Goal: Transaction & Acquisition: Purchase product/service

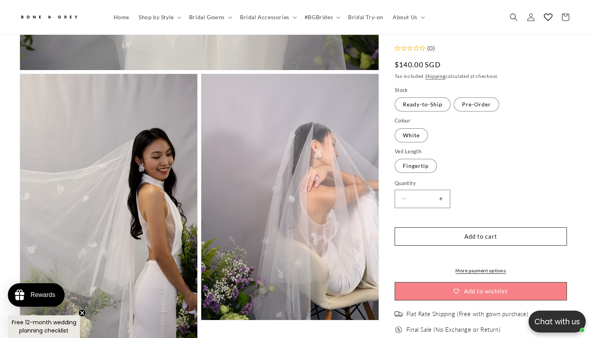
scroll to position [476, 0]
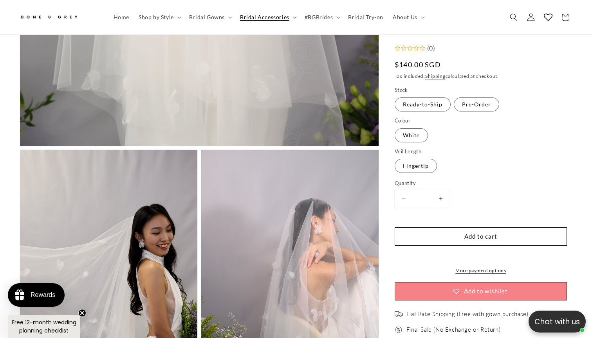
click at [293, 17] on icon at bounding box center [295, 17] width 4 height 2
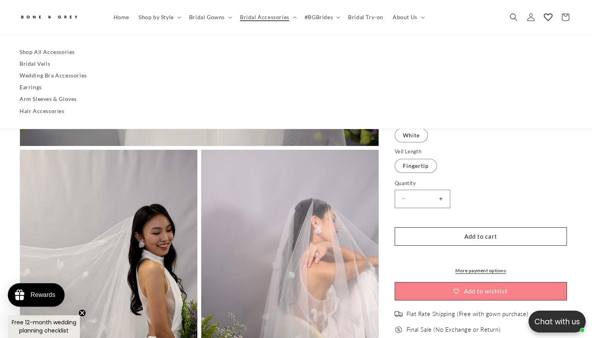
scroll to position [0, 0]
click at [41, 65] on link "Bridal Veils" at bounding box center [296, 64] width 553 height 12
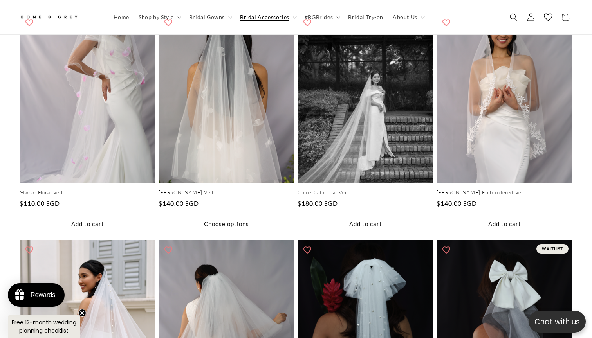
scroll to position [1001, 0]
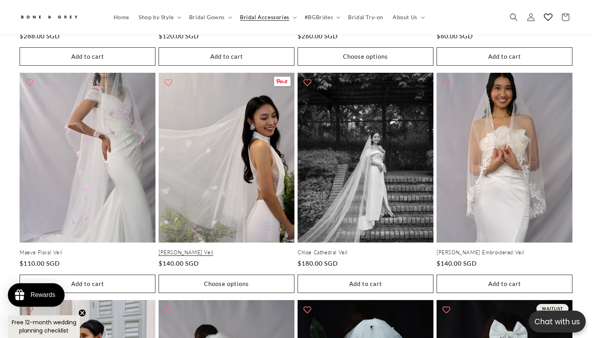
click at [223, 249] on link "[PERSON_NAME] Veil" at bounding box center [226, 252] width 136 height 7
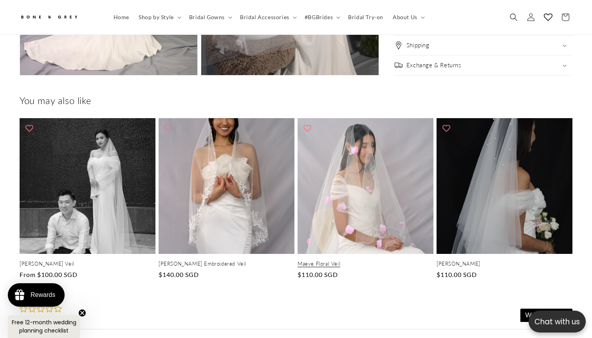
scroll to position [0, 202]
